Goal: Task Accomplishment & Management: Use online tool/utility

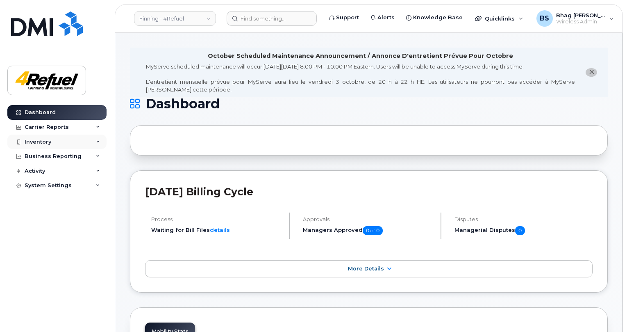
click at [45, 139] on div "Inventory" at bounding box center [38, 142] width 27 height 7
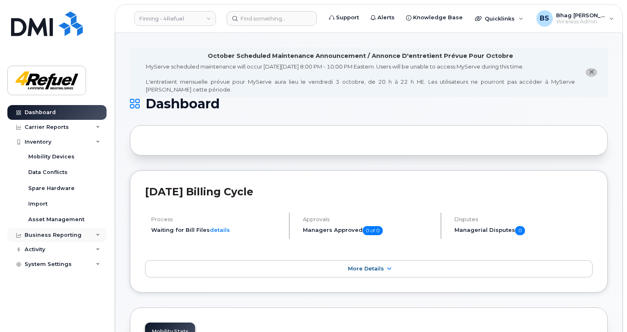
click at [56, 234] on div "Business Reporting" at bounding box center [53, 235] width 57 height 7
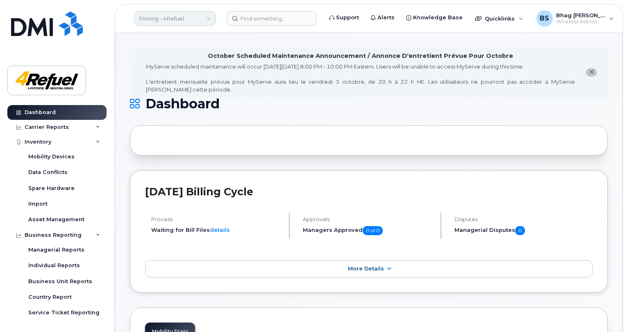
click at [204, 16] on link "Finning - 4Refuel" at bounding box center [175, 18] width 82 height 15
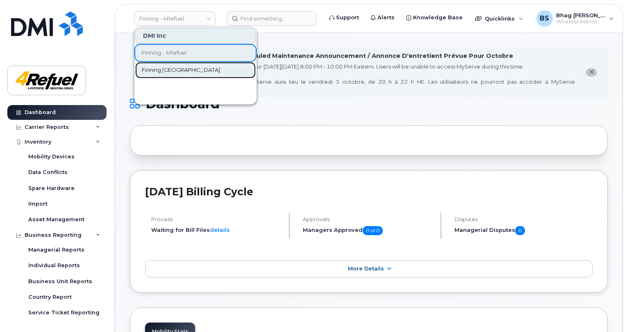
click at [154, 73] on span "Finning [GEOGRAPHIC_DATA]" at bounding box center [181, 70] width 78 height 8
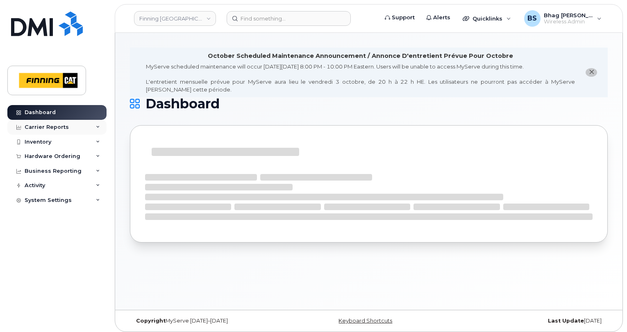
click at [46, 125] on div "Carrier Reports" at bounding box center [47, 127] width 44 height 7
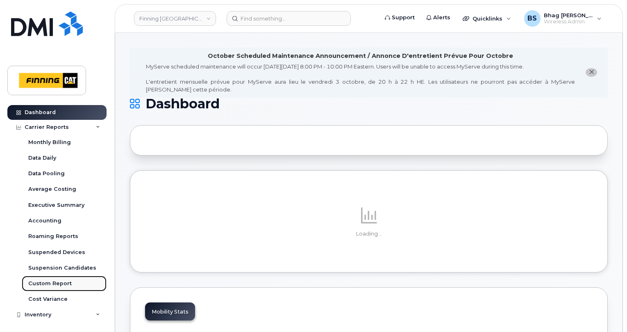
click at [59, 282] on div "Custom Report" at bounding box center [49, 283] width 43 height 7
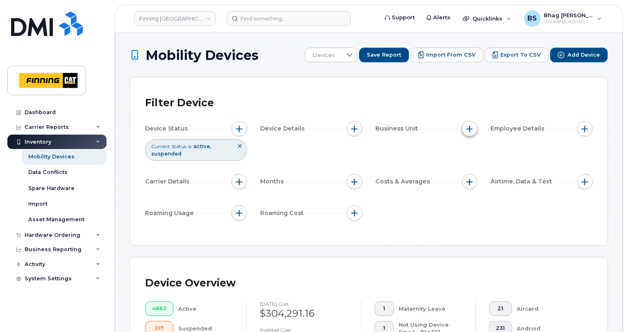
click at [470, 127] on span "button" at bounding box center [470, 128] width 7 height 7
click at [471, 167] on input "Facility" at bounding box center [472, 166] width 7 height 7
checkbox input "true"
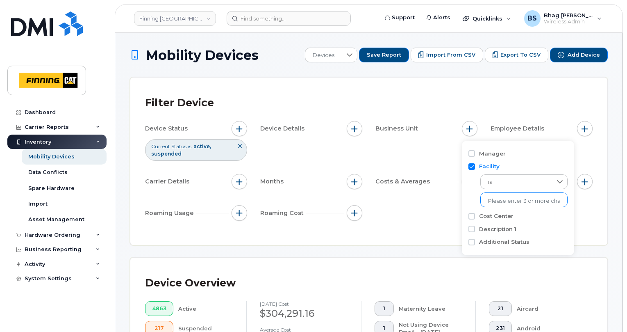
click at [512, 203] on input "text" at bounding box center [524, 200] width 72 height 7
type input "4refue"
click at [509, 214] on li "- 4Refuel - 4Refuel" at bounding box center [519, 217] width 77 height 15
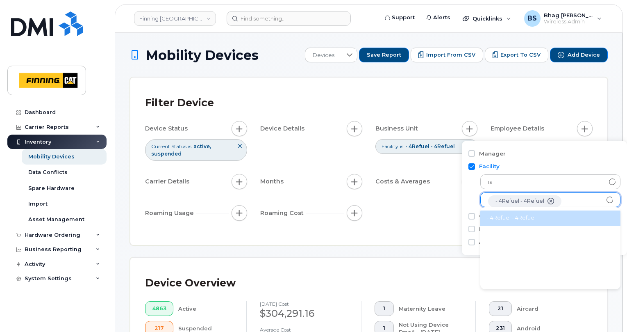
scroll to position [16, 0]
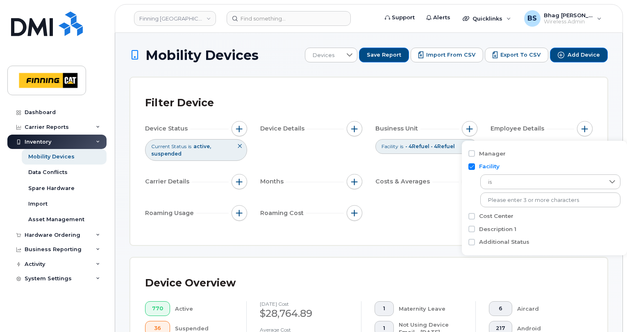
click at [439, 223] on div "Device Status Current Status is active suspended Device Details Business Unit F…" at bounding box center [369, 172] width 448 height 103
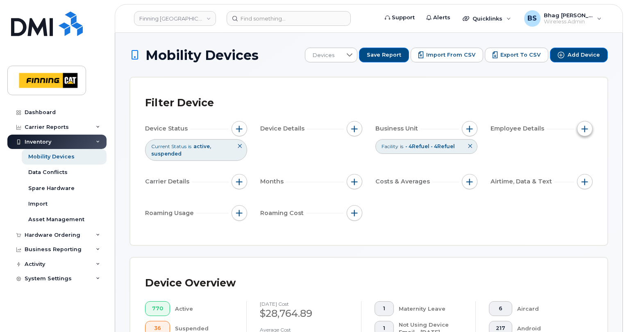
click at [583, 129] on span "button" at bounding box center [585, 128] width 7 height 7
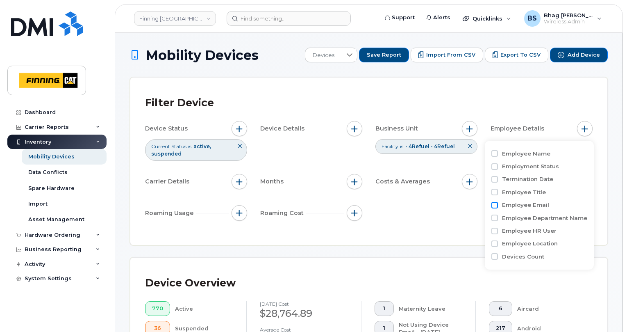
click at [495, 205] on input "Employee Email" at bounding box center [495, 205] width 7 height 7
checkbox input "true"
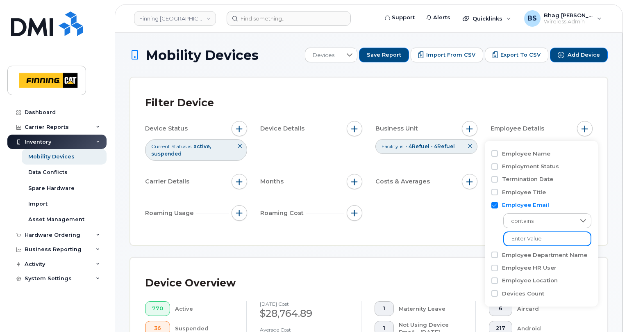
click at [530, 238] on input at bounding box center [548, 238] width 88 height 15
type input "@4refuel.com"
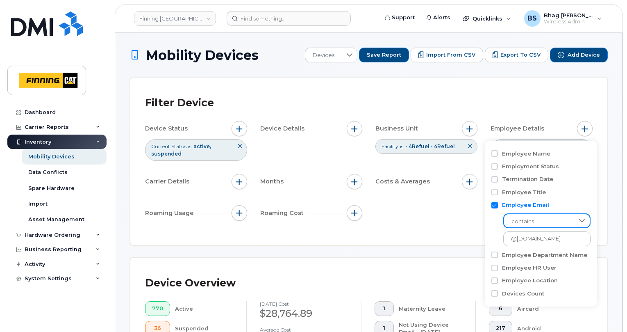
click at [540, 220] on span "contains" at bounding box center [539, 221] width 70 height 15
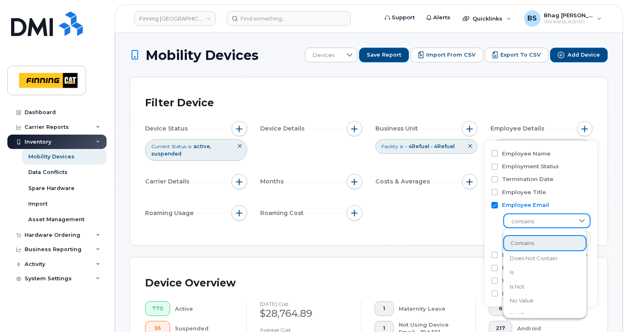
click at [535, 245] on li "contains" at bounding box center [545, 243] width 83 height 16
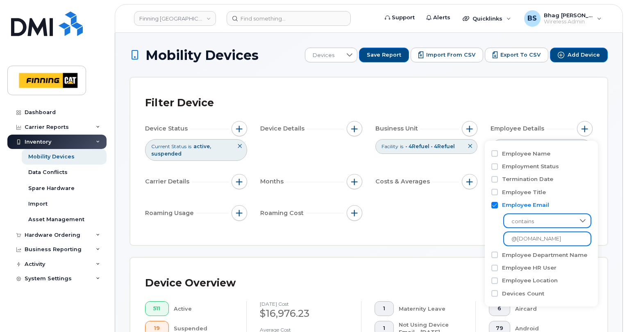
click at [557, 236] on input "@4refuel.com" at bounding box center [548, 238] width 88 height 15
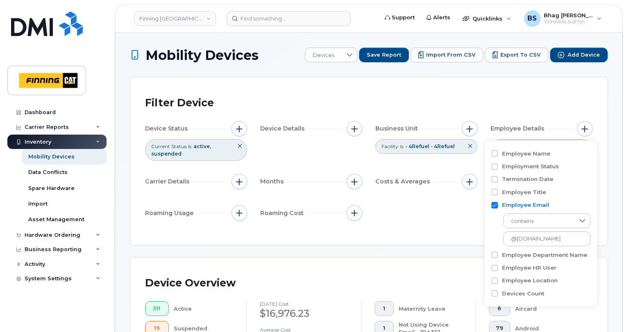
click at [449, 225] on div "Filter Device Device Status Current Status is active suspended Device Details B…" at bounding box center [369, 161] width 448 height 138
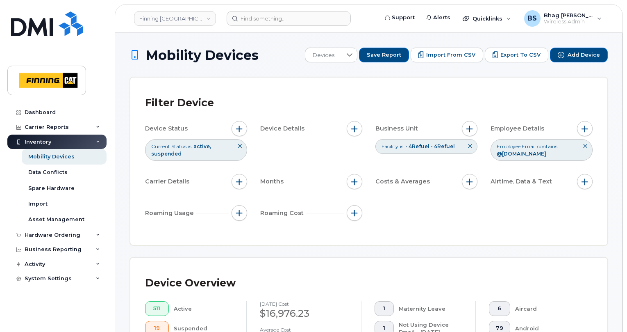
click at [586, 146] on icon at bounding box center [585, 146] width 5 height 5
click at [584, 131] on span "button" at bounding box center [585, 128] width 7 height 7
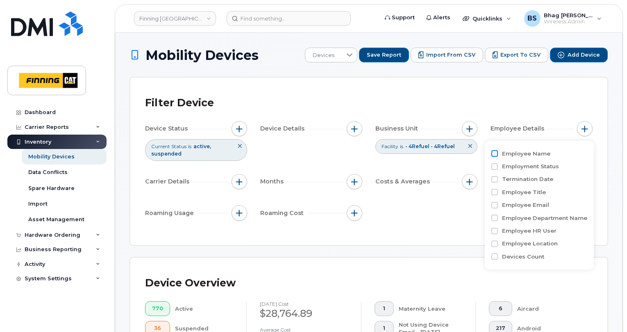
click at [494, 153] on input "Employee Name" at bounding box center [495, 153] width 7 height 7
checkbox input "true"
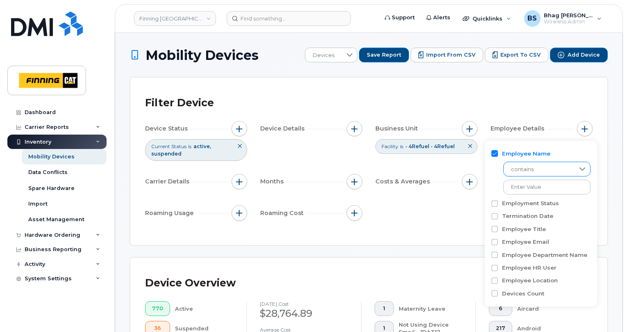
click at [554, 167] on span "contains" at bounding box center [539, 169] width 71 height 15
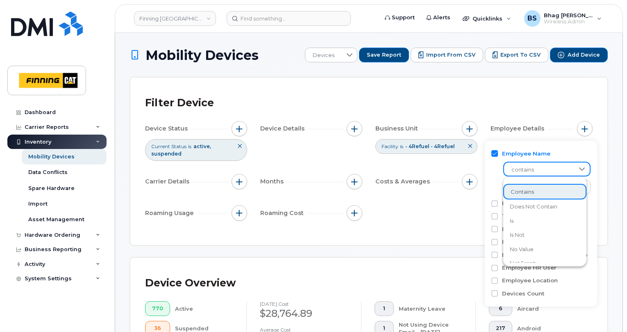
click at [601, 148] on div "Filter Device Device Status Current Status is active suspended Device Details B…" at bounding box center [368, 160] width 477 height 167
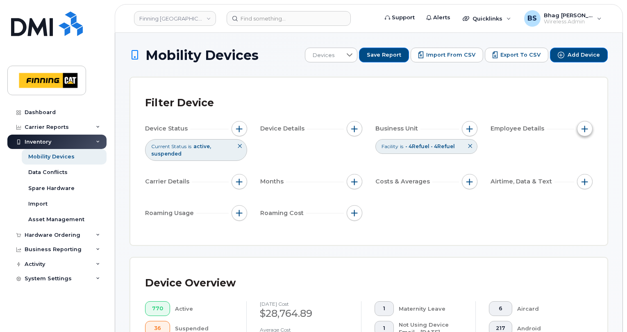
click at [588, 131] on span "button" at bounding box center [585, 128] width 7 height 7
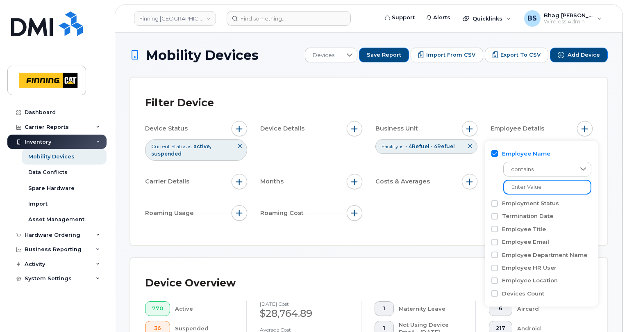
click at [545, 188] on input at bounding box center [548, 187] width 88 height 15
click at [545, 187] on input at bounding box center [548, 187] width 88 height 15
click at [557, 165] on span "contains" at bounding box center [539, 169] width 71 height 15
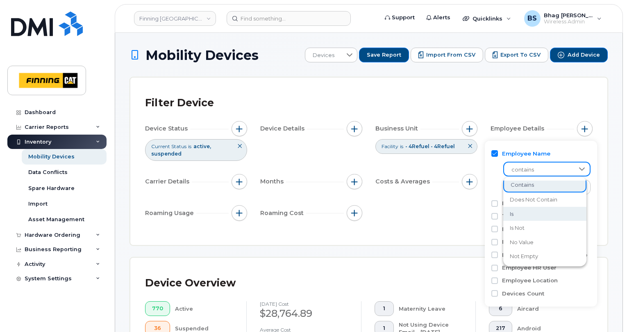
scroll to position [11, 0]
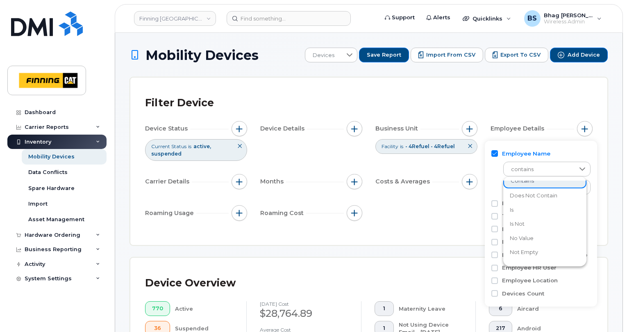
click at [540, 221] on li "is not" at bounding box center [545, 223] width 83 height 14
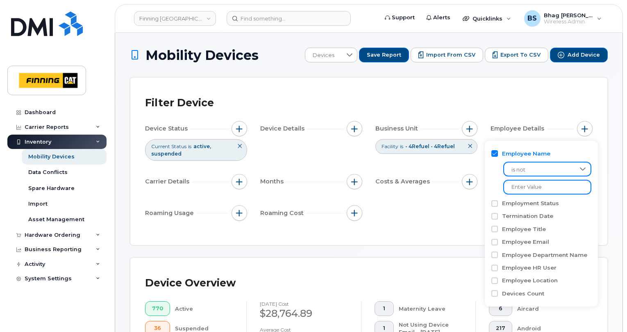
click at [531, 187] on input at bounding box center [548, 187] width 88 height 15
click at [580, 168] on icon at bounding box center [582, 169] width 7 height 7
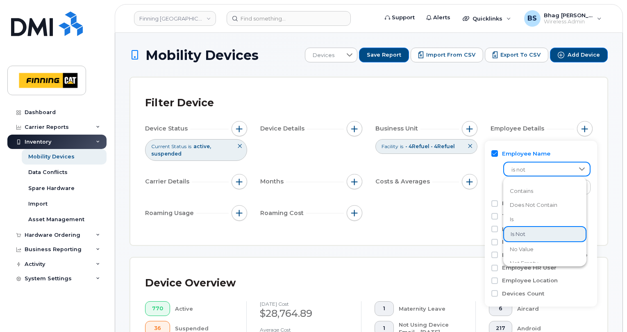
click at [592, 158] on div "Employee Name is not Employment Status Termination Date Employee Title Employee…" at bounding box center [541, 224] width 112 height 166
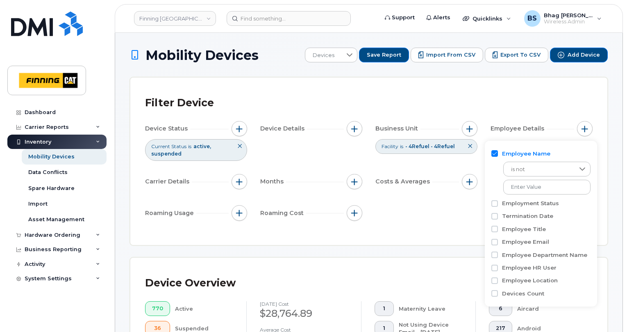
click at [559, 103] on div "Filter Device" at bounding box center [369, 102] width 448 height 21
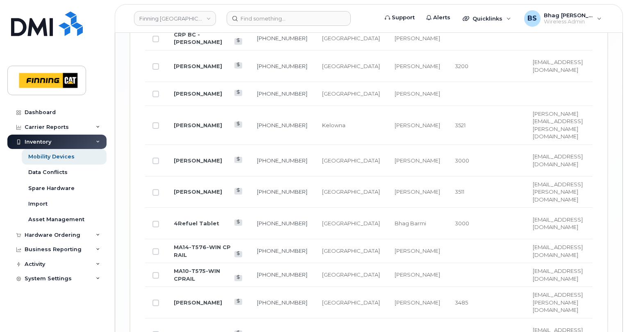
scroll to position [1682, 0]
